Goal: Check status: Check status

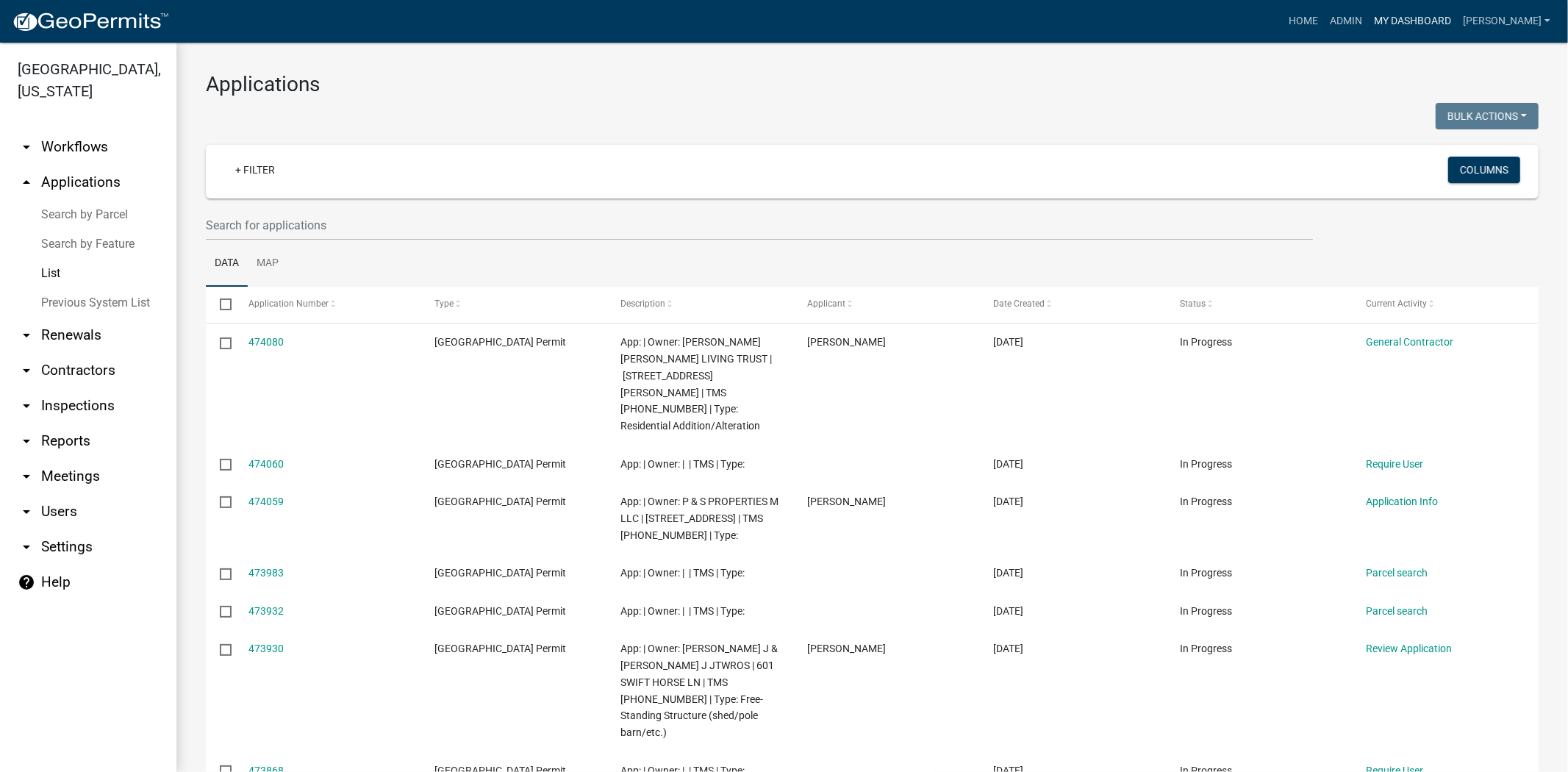
click at [1457, 23] on link "My Dashboard" at bounding box center [1412, 22] width 88 height 28
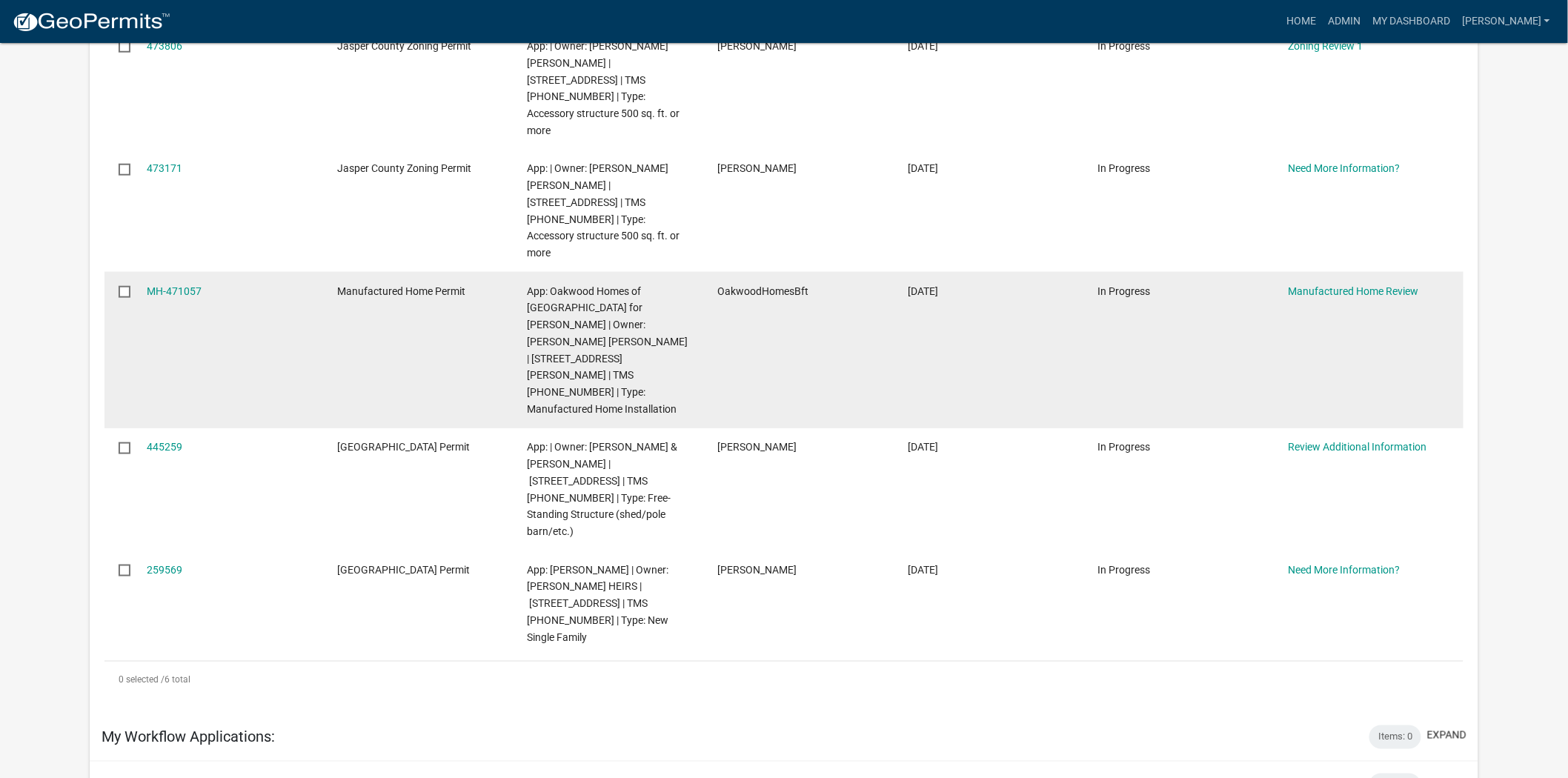
scroll to position [411, 0]
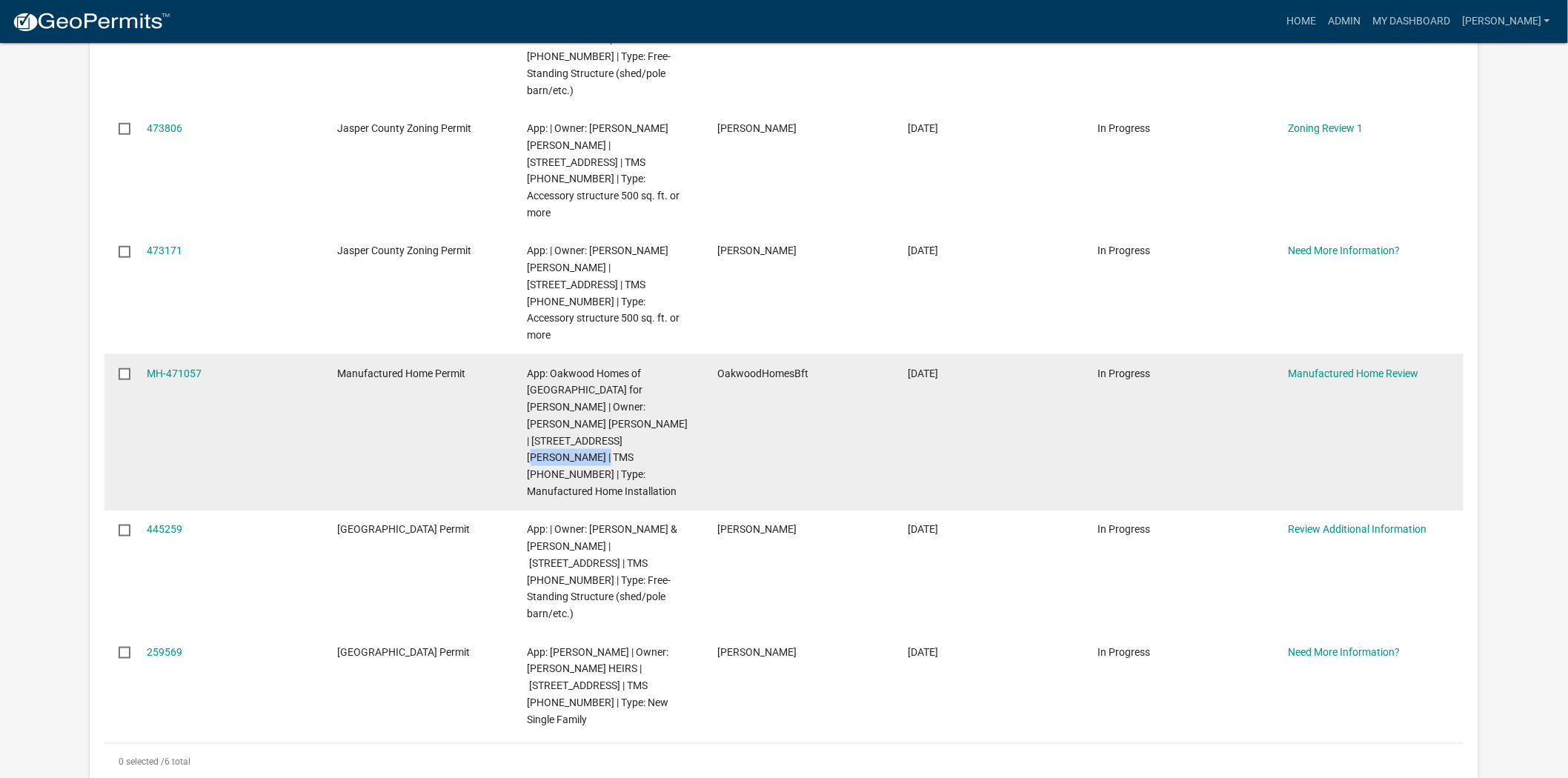
drag, startPoint x: 551, startPoint y: 383, endPoint x: 621, endPoint y: 388, distance: 70.2
click at [621, 388] on span "App: Oakwood Homes of [GEOGRAPHIC_DATA] for [PERSON_NAME] | Owner: [PERSON_NAME…" at bounding box center [607, 432] width 160 height 130
copy span "[PHONE_NUMBER]"
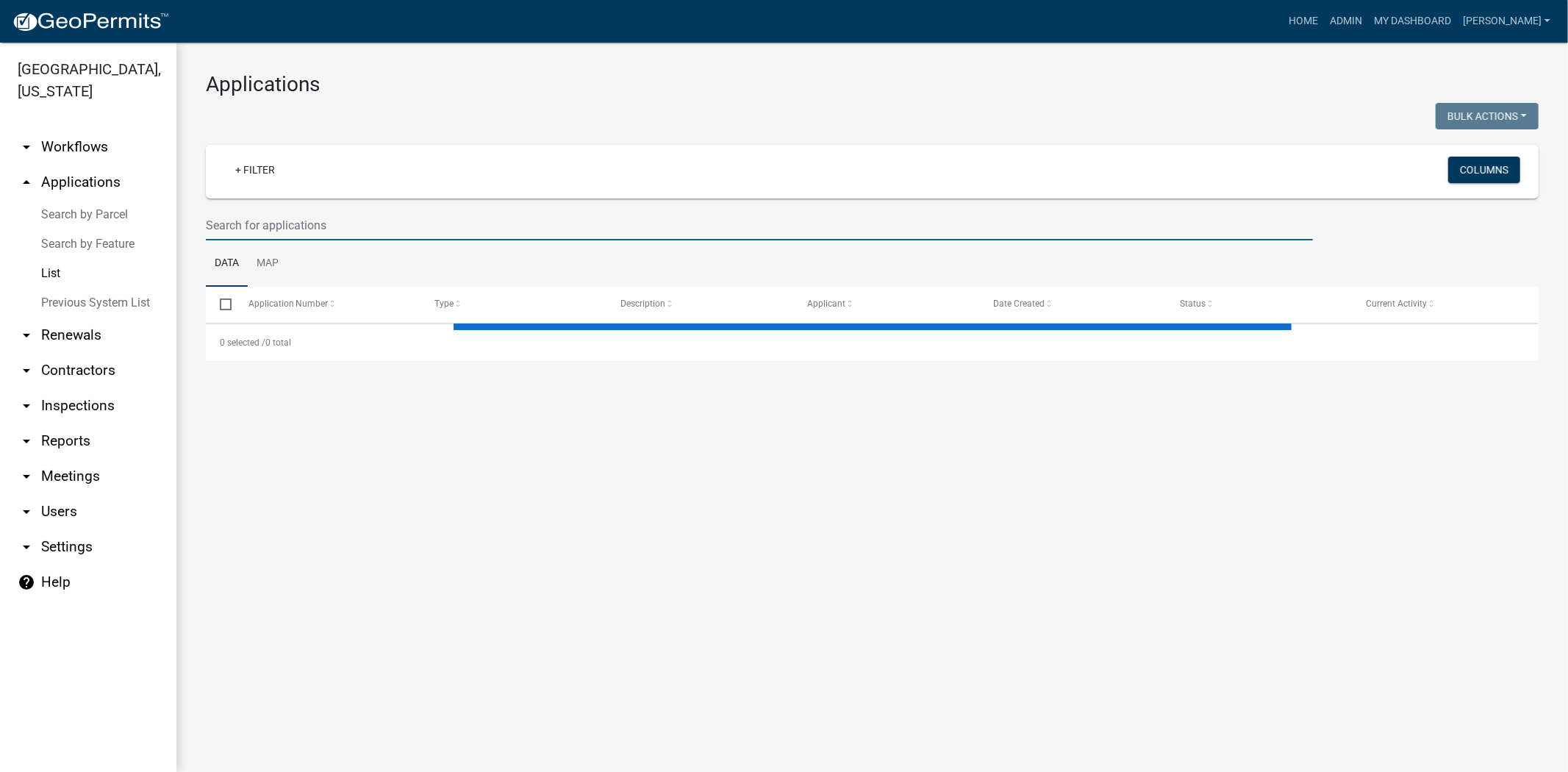
click at [326, 222] on input "text" at bounding box center [760, 225] width 1107 height 30
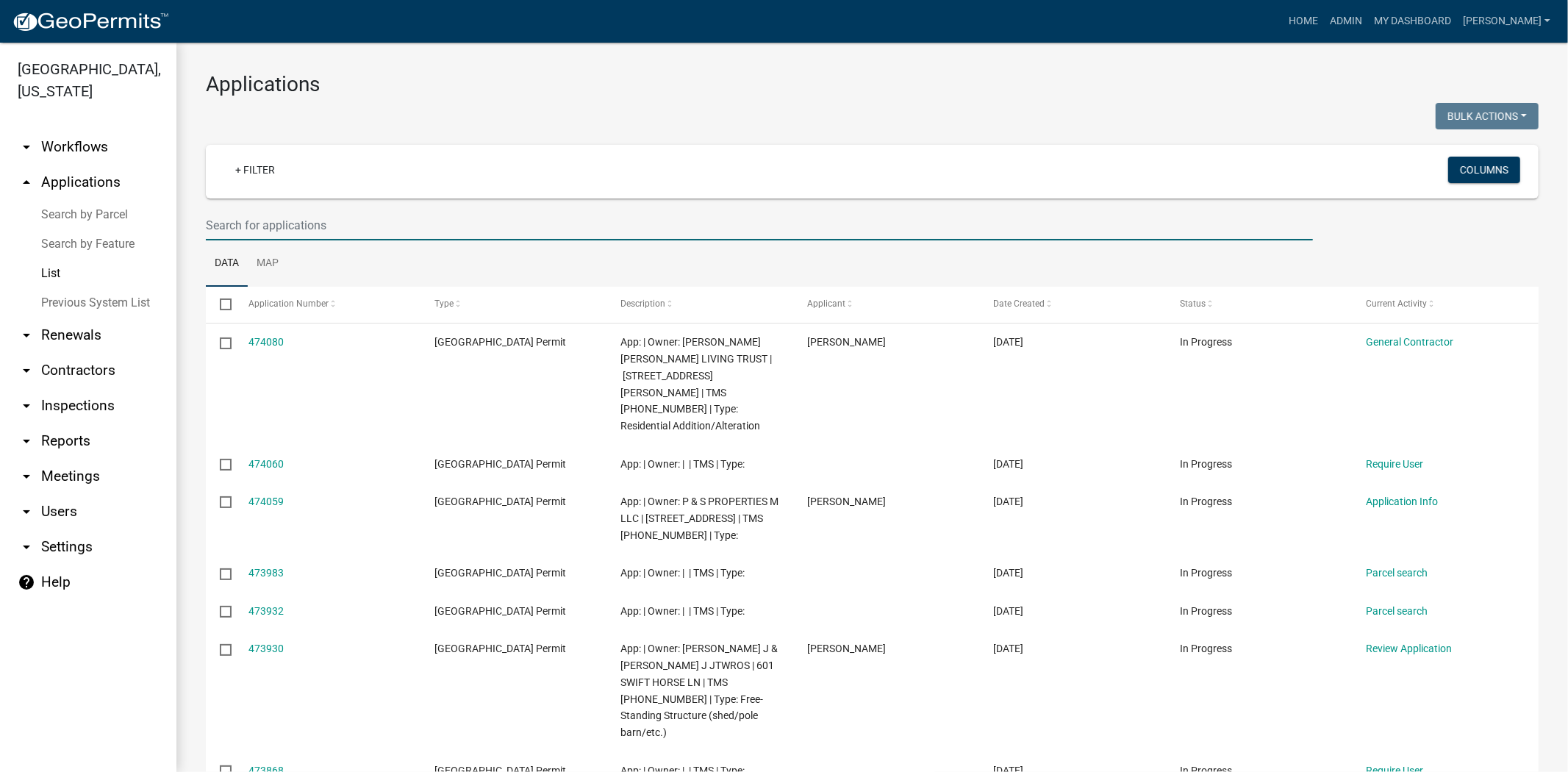
paste input "[PHONE_NUMBER]"
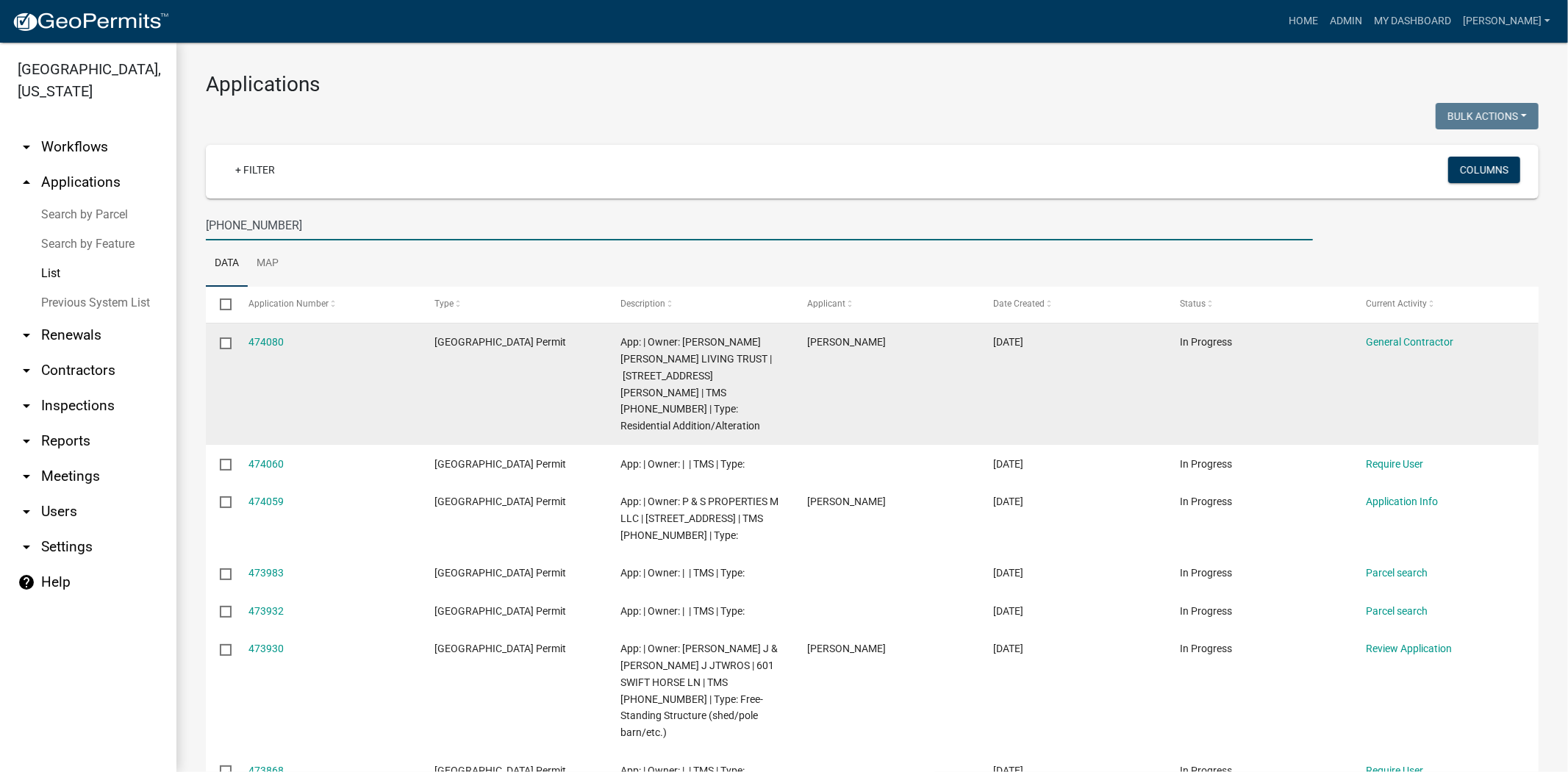
type input "[PHONE_NUMBER]"
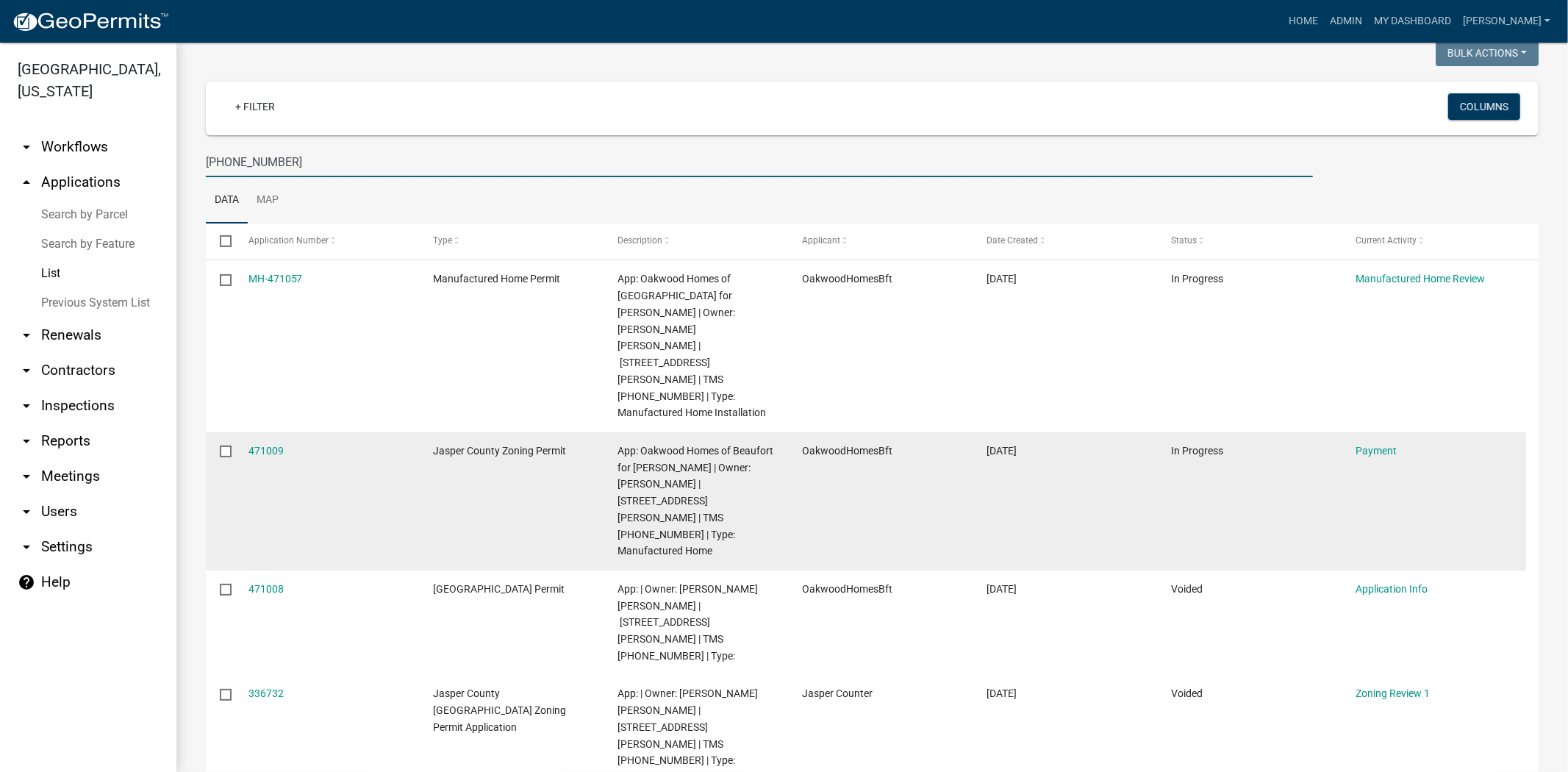
scroll to position [82, 0]
